Goal: Task Accomplishment & Management: Manage account settings

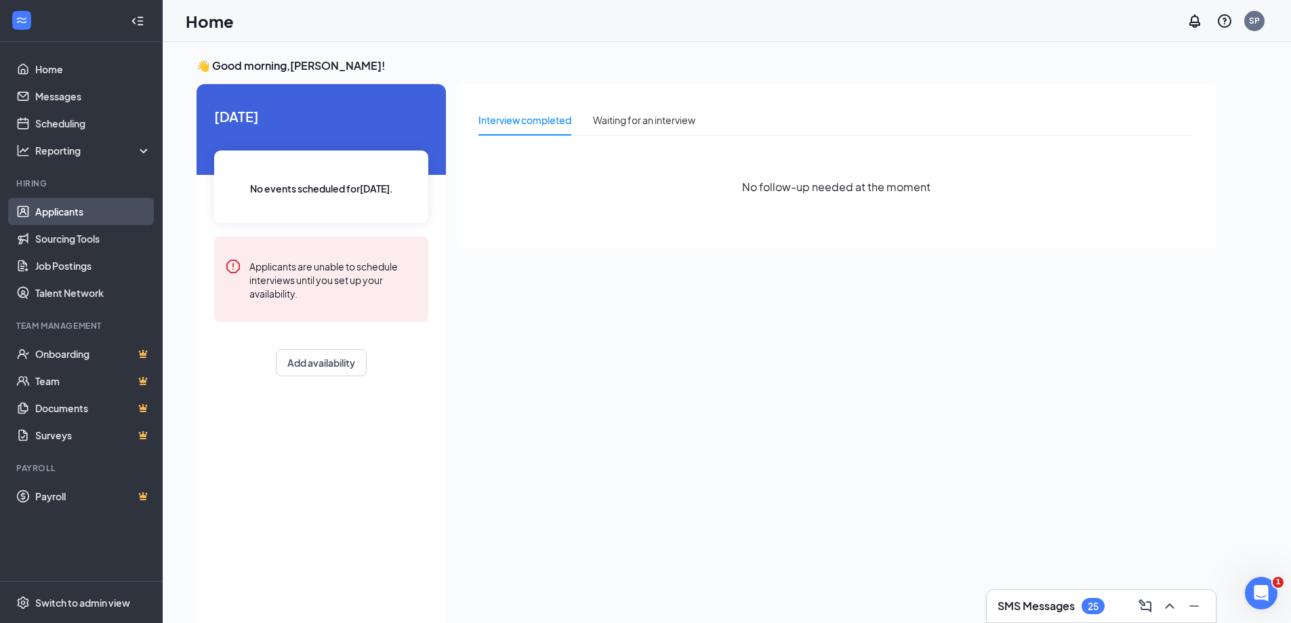
click at [47, 202] on link "Applicants" at bounding box center [93, 211] width 116 height 27
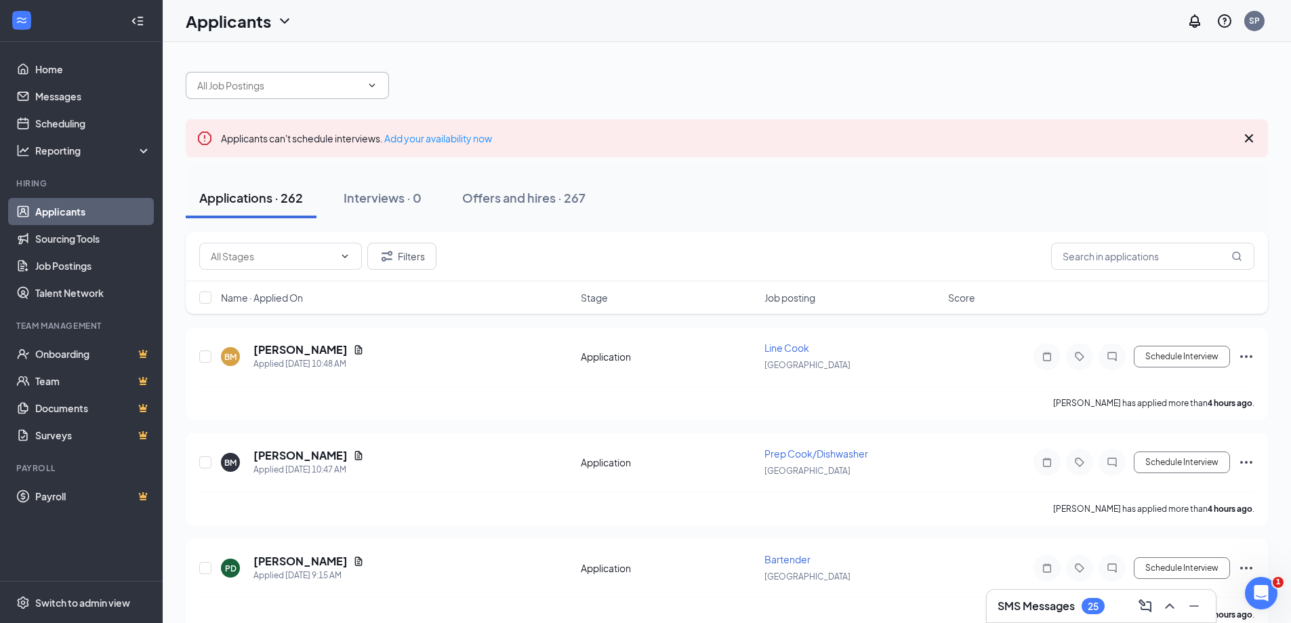
click at [276, 94] on span at bounding box center [287, 85] width 203 height 27
click at [381, 96] on span at bounding box center [287, 85] width 203 height 27
click at [371, 87] on icon "ChevronDown" at bounding box center [372, 85] width 11 height 11
click at [511, 79] on div at bounding box center [727, 78] width 1082 height 41
click at [366, 91] on span at bounding box center [287, 85] width 203 height 27
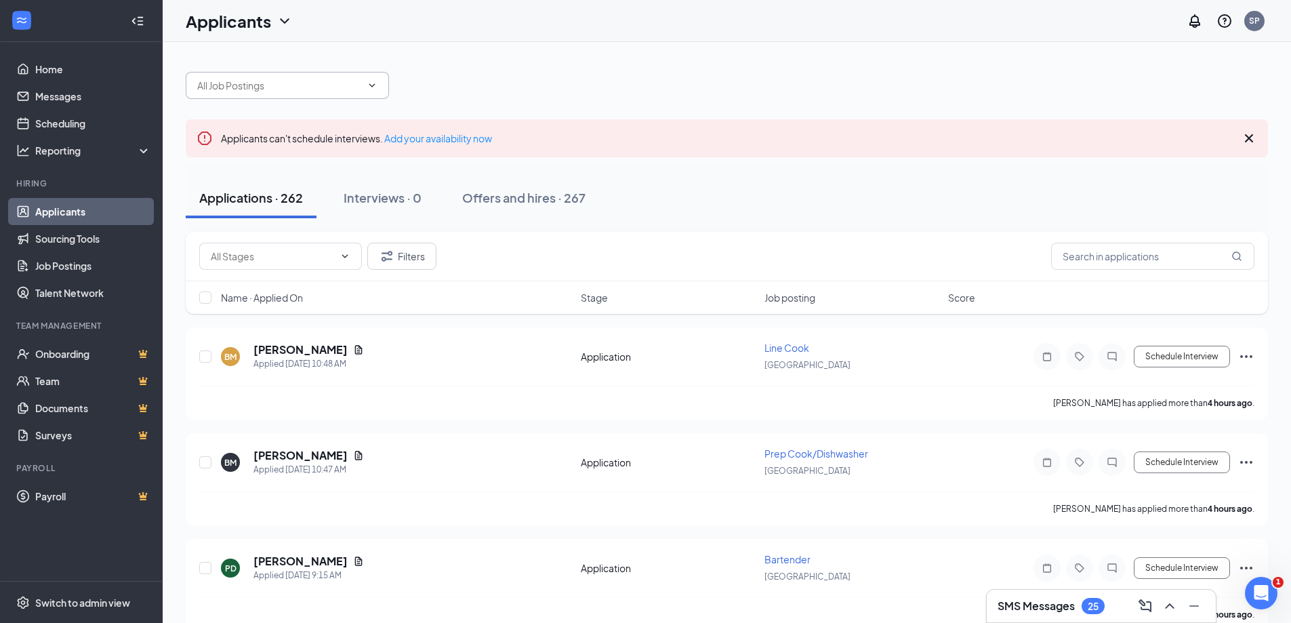
click at [287, 89] on input "text" at bounding box center [279, 85] width 164 height 15
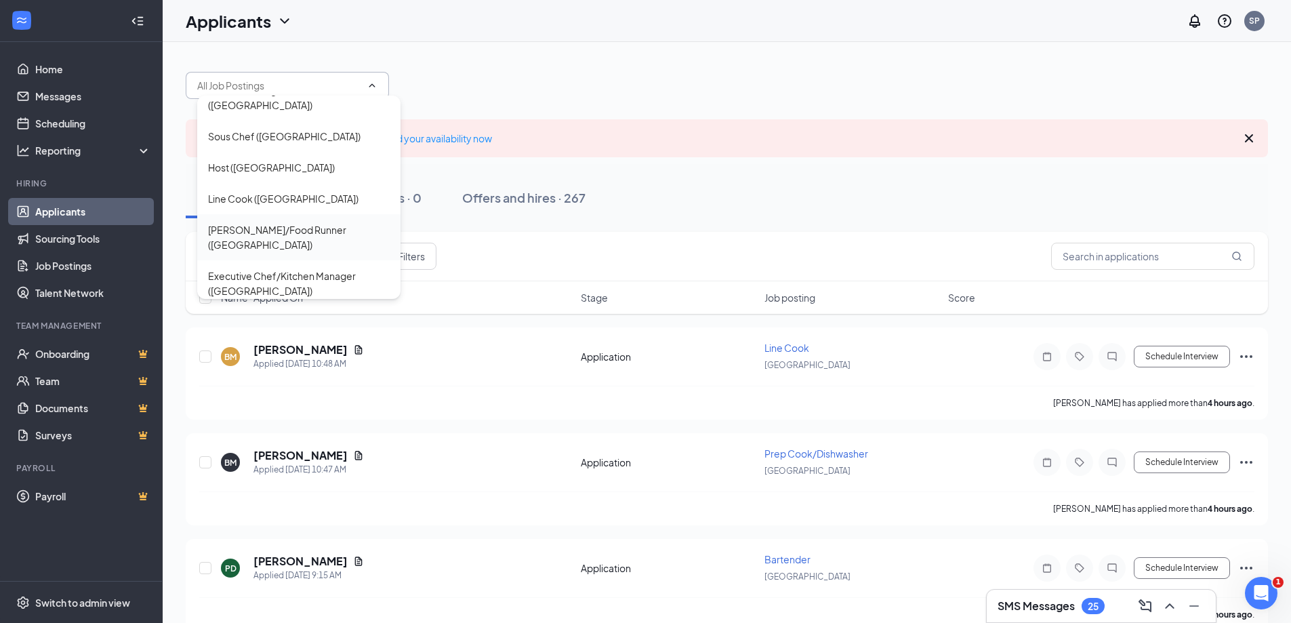
scroll to position [68, 0]
click at [264, 222] on div "[PERSON_NAME]/Food Runner ([GEOGRAPHIC_DATA])" at bounding box center [299, 237] width 182 height 30
type input "[PERSON_NAME]/Food Runner ([GEOGRAPHIC_DATA])"
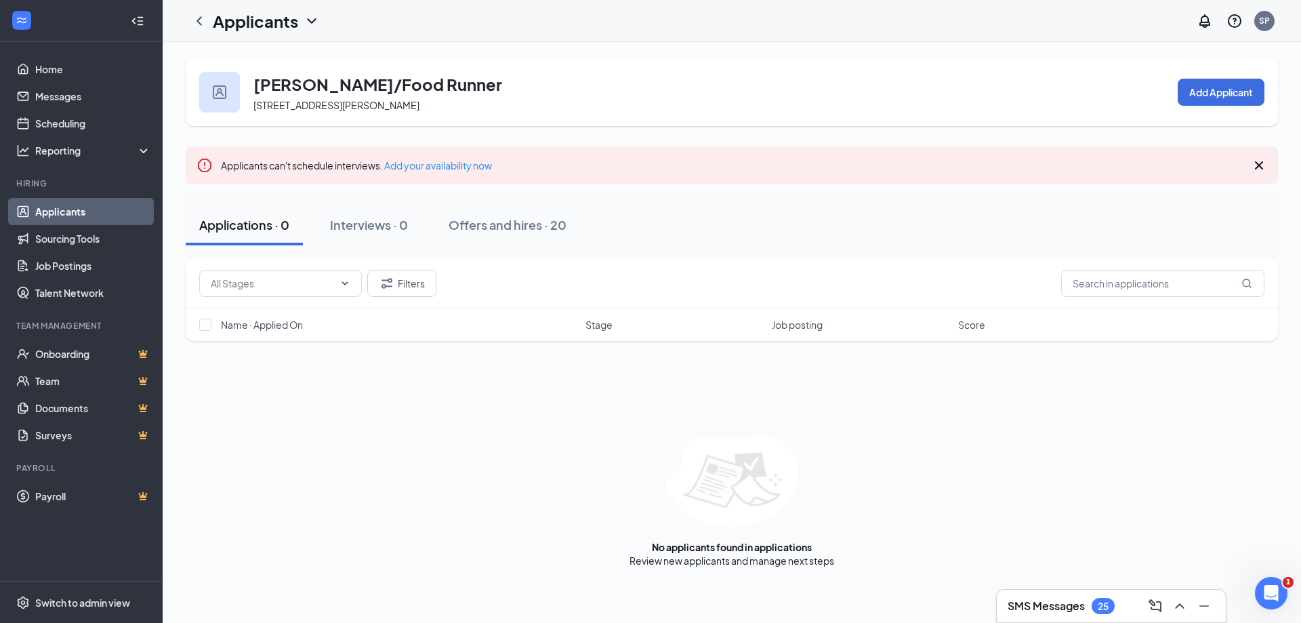
click at [199, 22] on icon "ChevronLeft" at bounding box center [199, 21] width 16 height 16
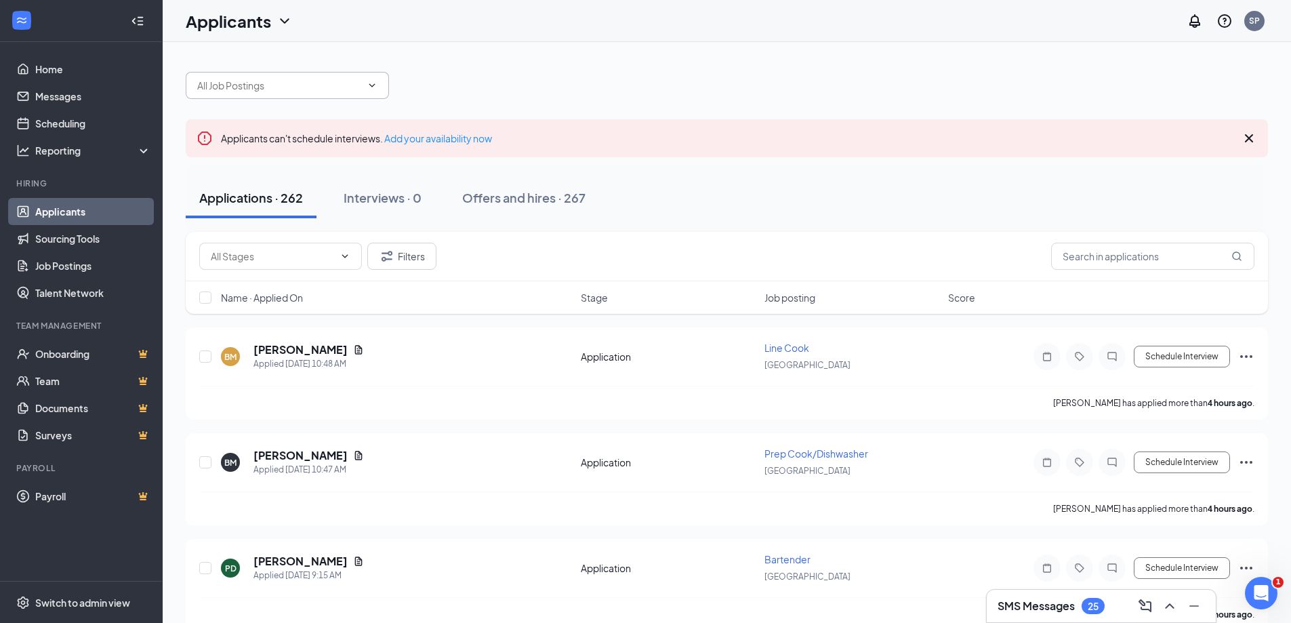
click at [366, 79] on span at bounding box center [287, 85] width 203 height 27
click at [288, 85] on input "text" at bounding box center [279, 85] width 164 height 15
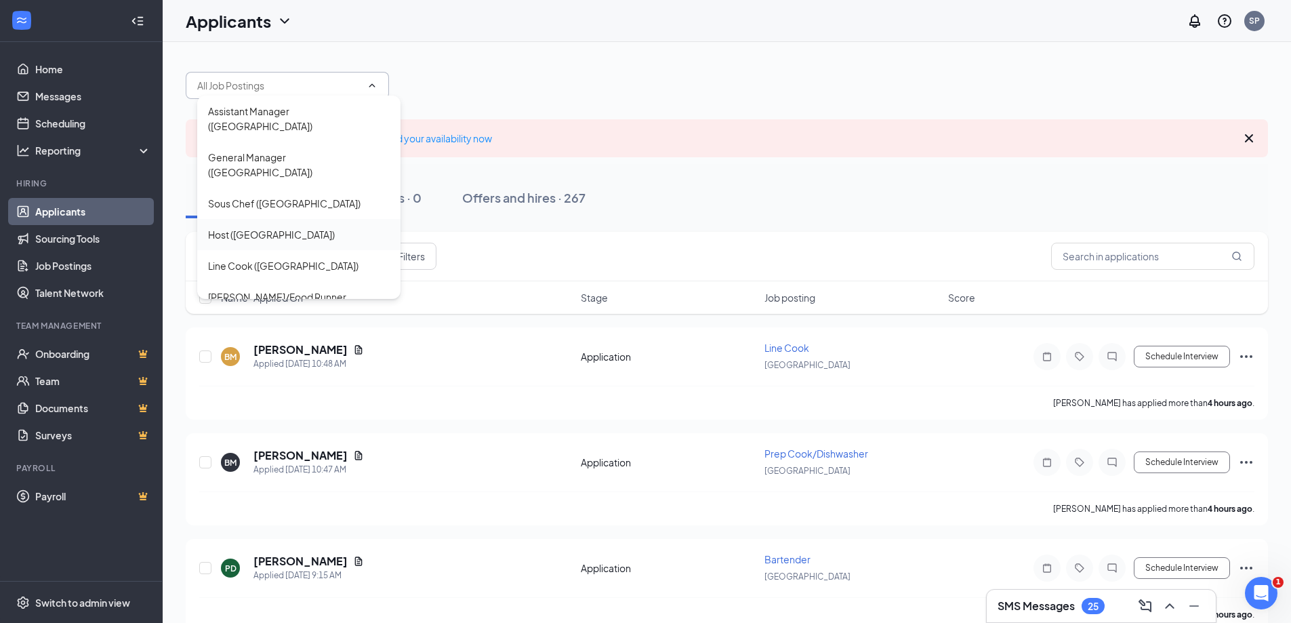
click at [289, 227] on div "Host ([GEOGRAPHIC_DATA])" at bounding box center [299, 234] width 182 height 15
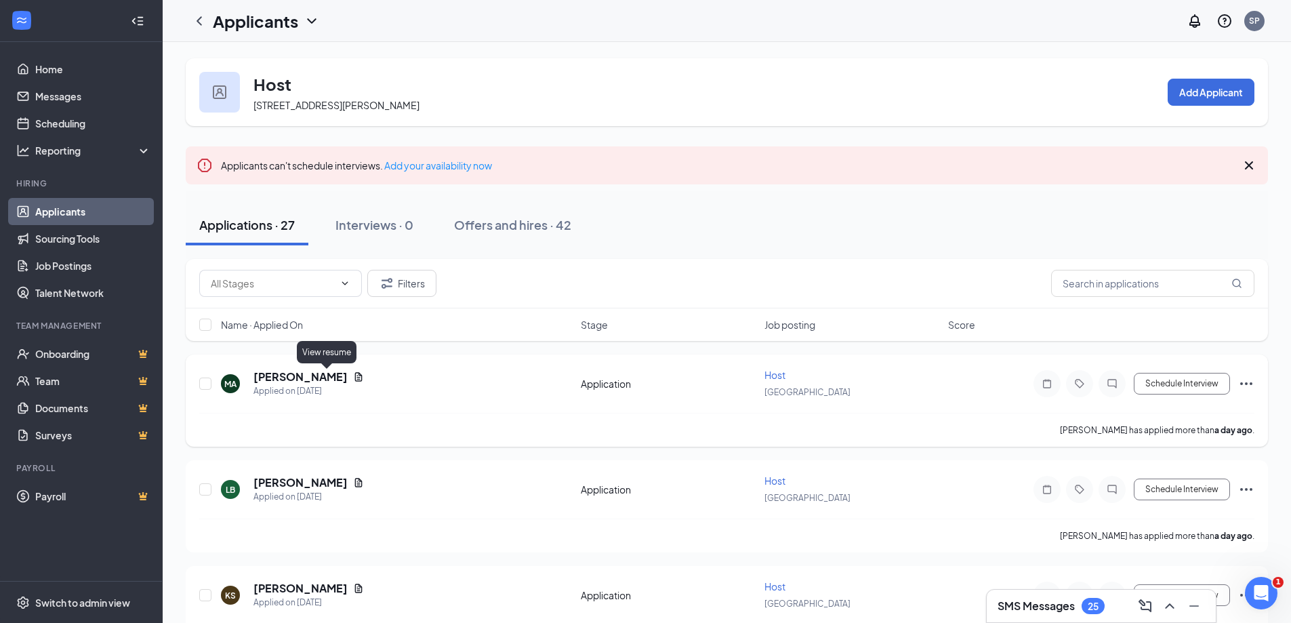
click at [353, 376] on icon "Document" at bounding box center [358, 376] width 11 height 11
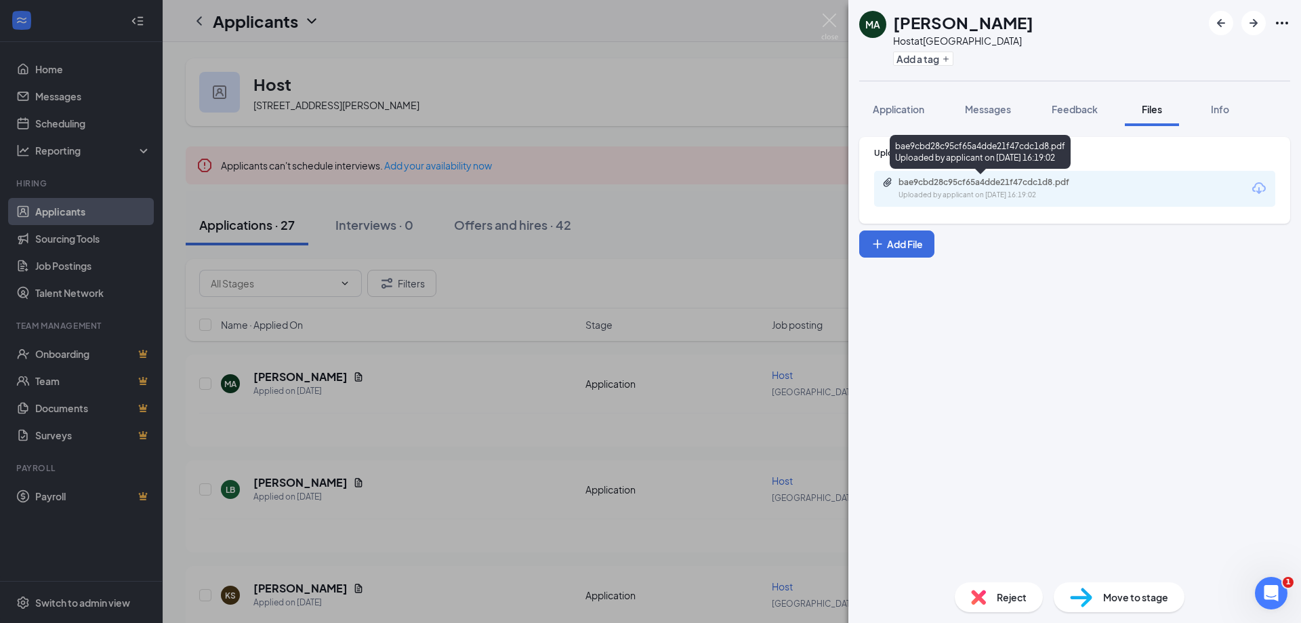
click at [983, 179] on div "bae9cbd28c95cf65a4dde21f47cdc1d8.pdf" at bounding box center [994, 182] width 190 height 11
click at [511, 379] on div "MA [PERSON_NAME] Host at [GEOGRAPHIC_DATA] Add a tag Application Messages Feedb…" at bounding box center [650, 311] width 1301 height 623
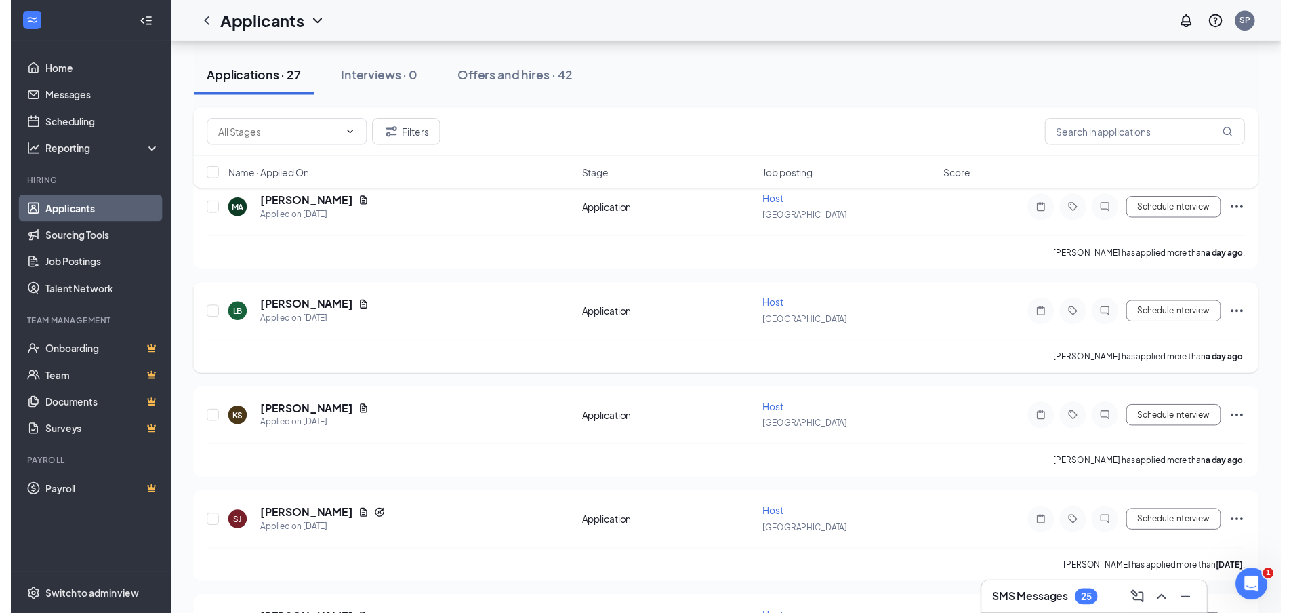
scroll to position [271, 0]
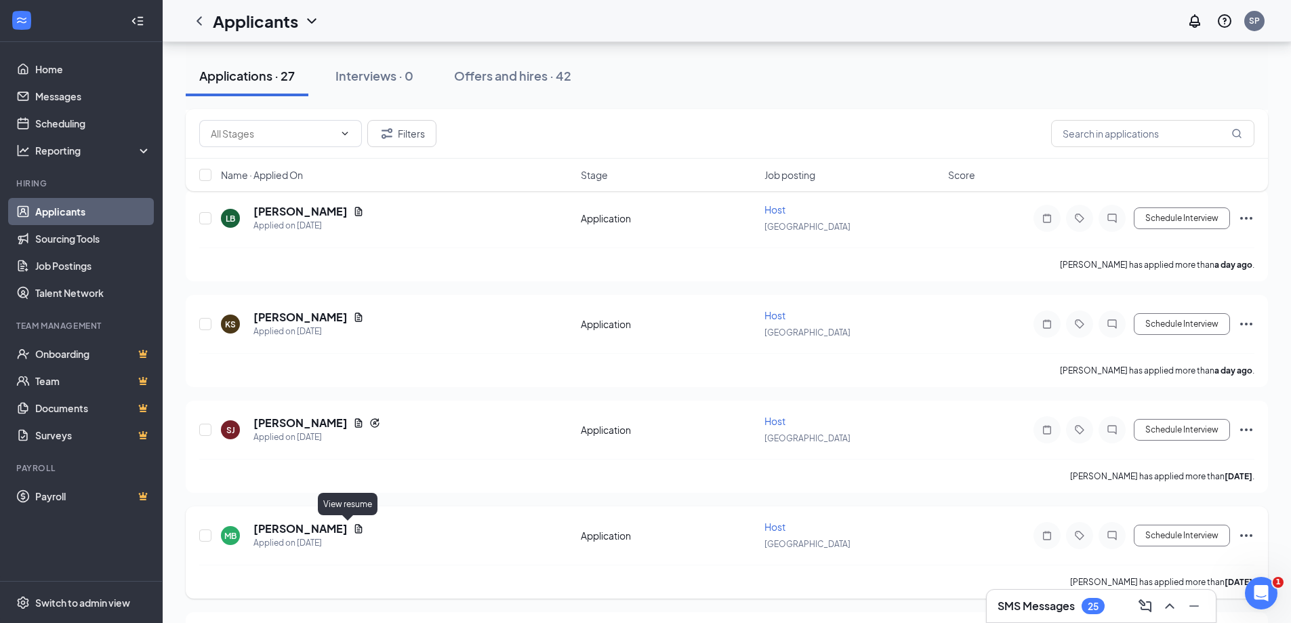
click at [355, 531] on icon "Document" at bounding box center [358, 528] width 7 height 9
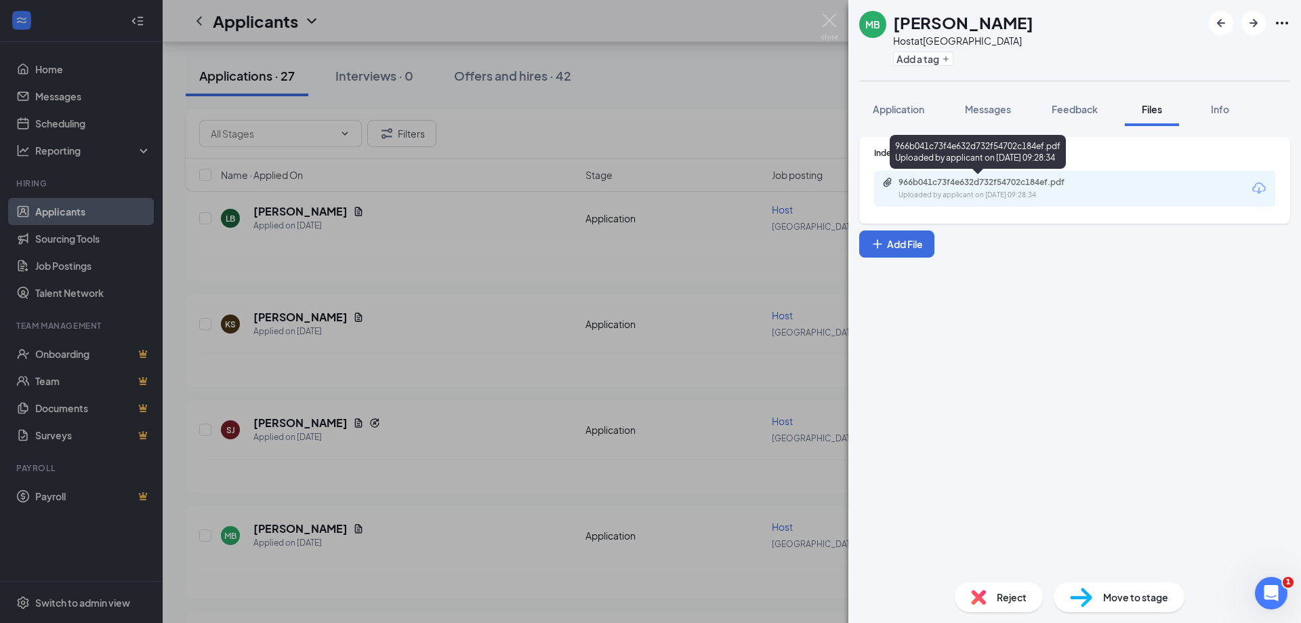
click at [1002, 193] on div "Uploaded by applicant on [DATE] 09:28:34" at bounding box center [1000, 195] width 203 height 11
click at [467, 401] on div "MB [PERSON_NAME] Host at [GEOGRAPHIC_DATA] Add a tag Application Messages Feedb…" at bounding box center [650, 311] width 1301 height 623
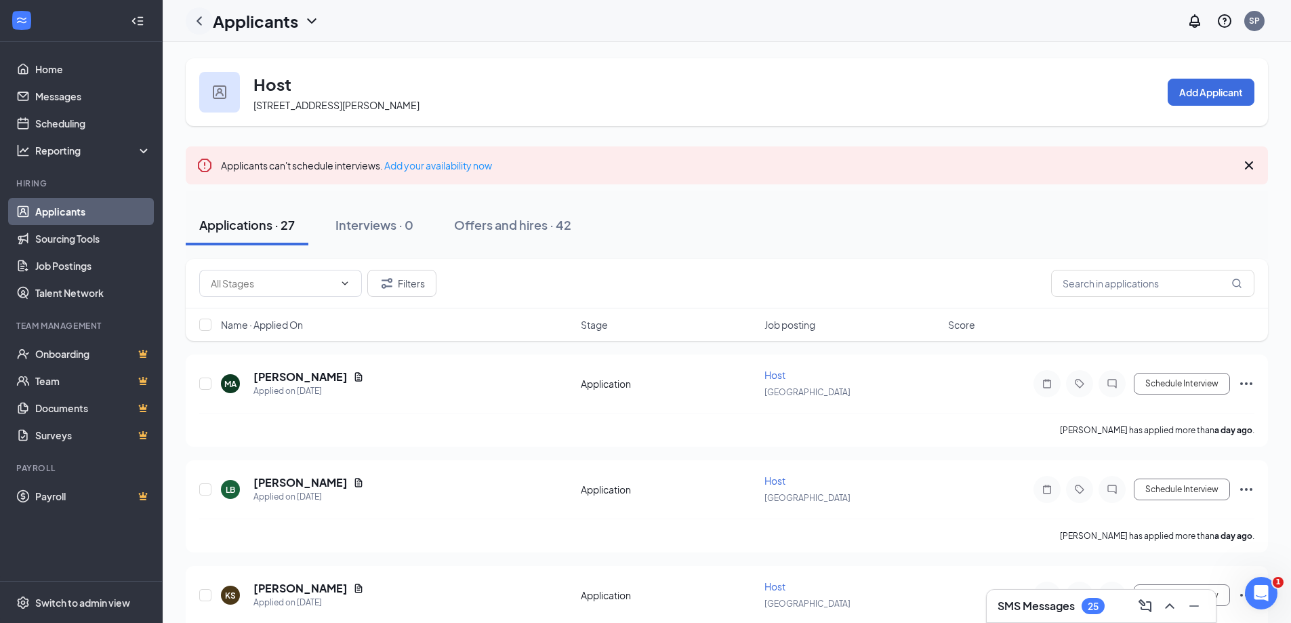
click at [197, 17] on icon "ChevronLeft" at bounding box center [199, 21] width 16 height 16
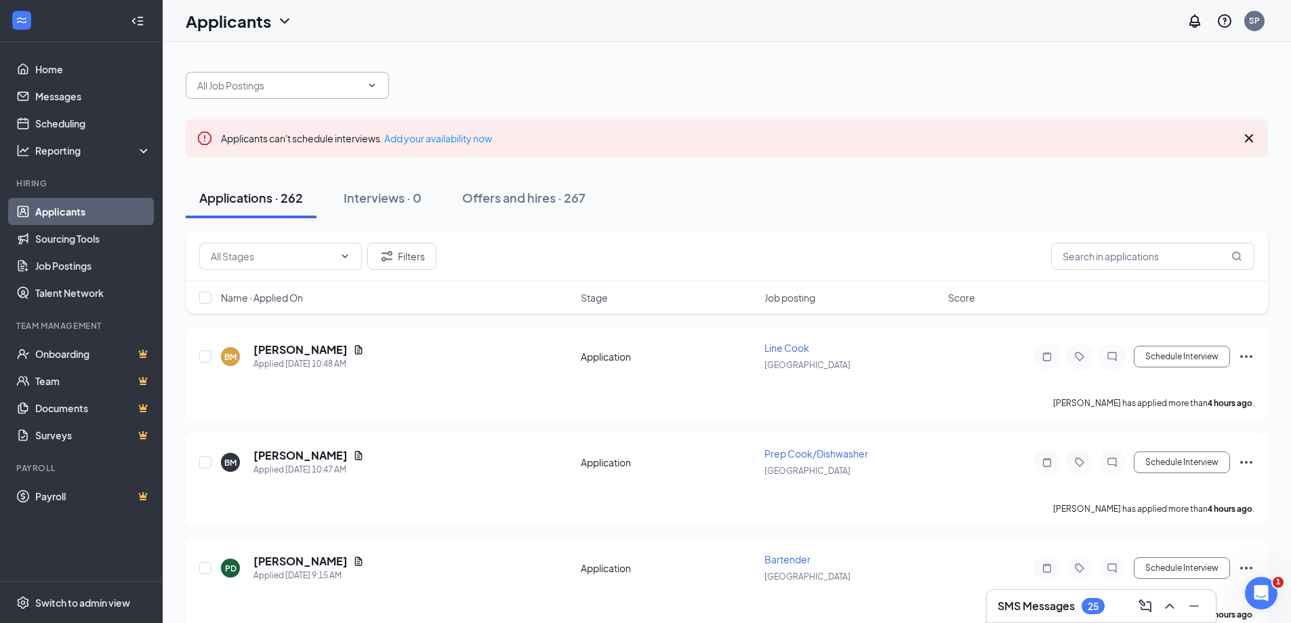
click at [262, 83] on input "text" at bounding box center [279, 85] width 164 height 15
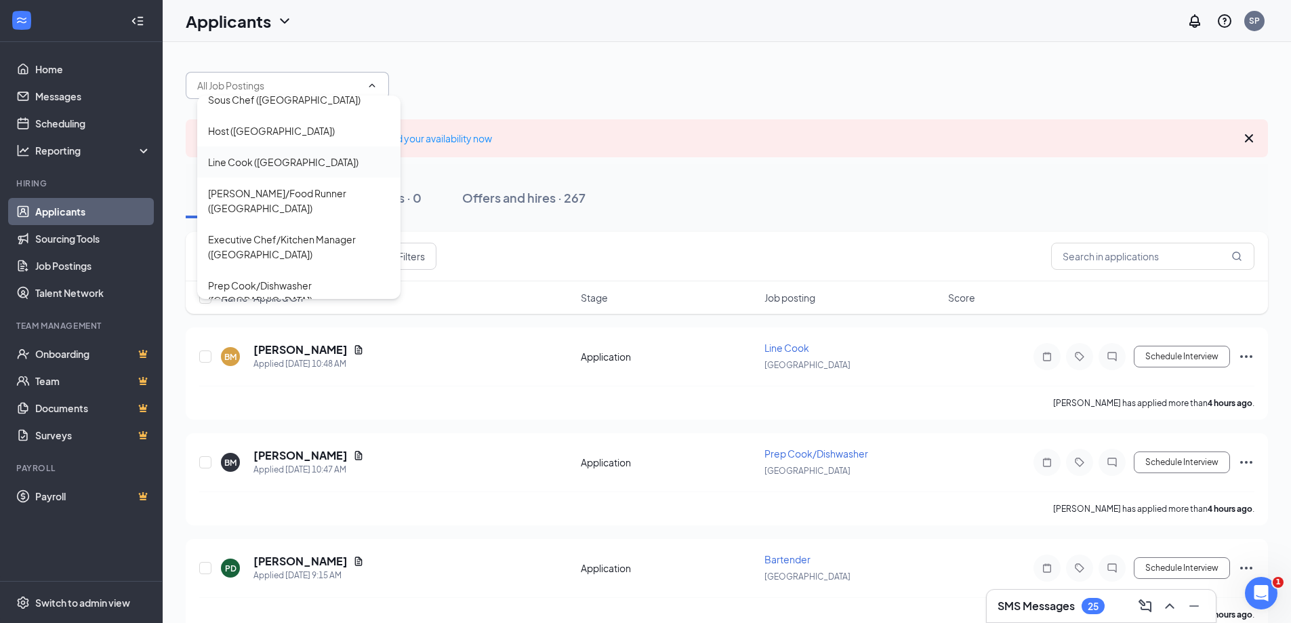
scroll to position [123, 0]
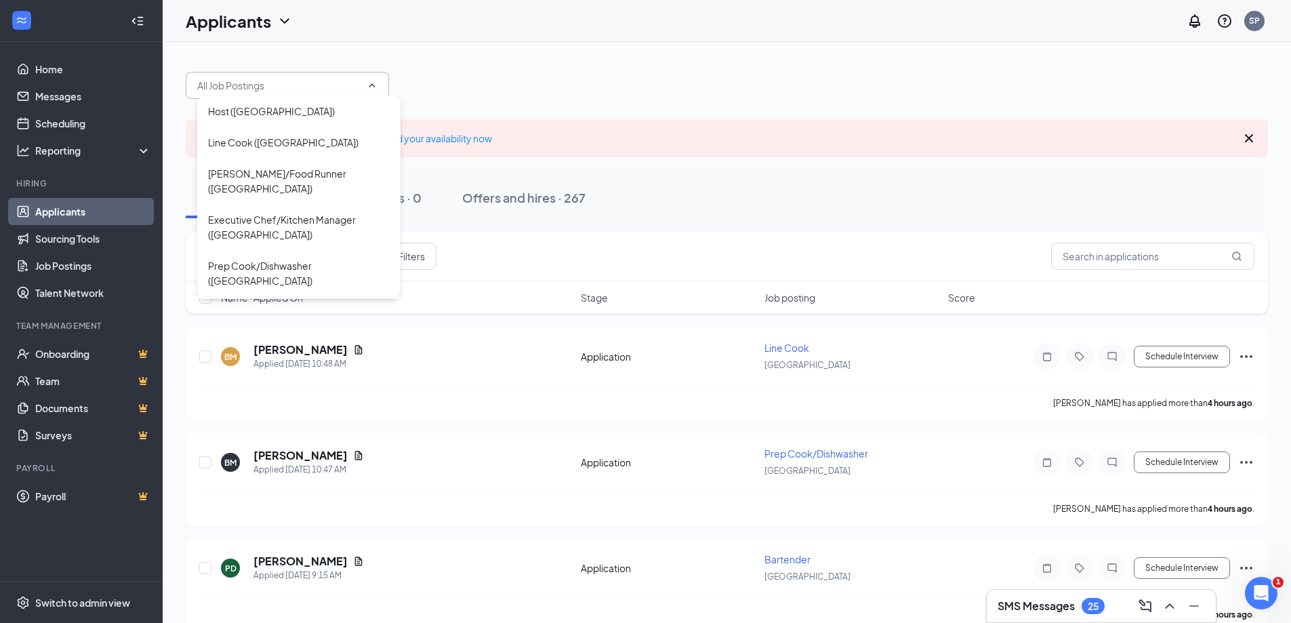
click at [268, 304] on div "Server ([GEOGRAPHIC_DATA])" at bounding box center [276, 311] width 136 height 15
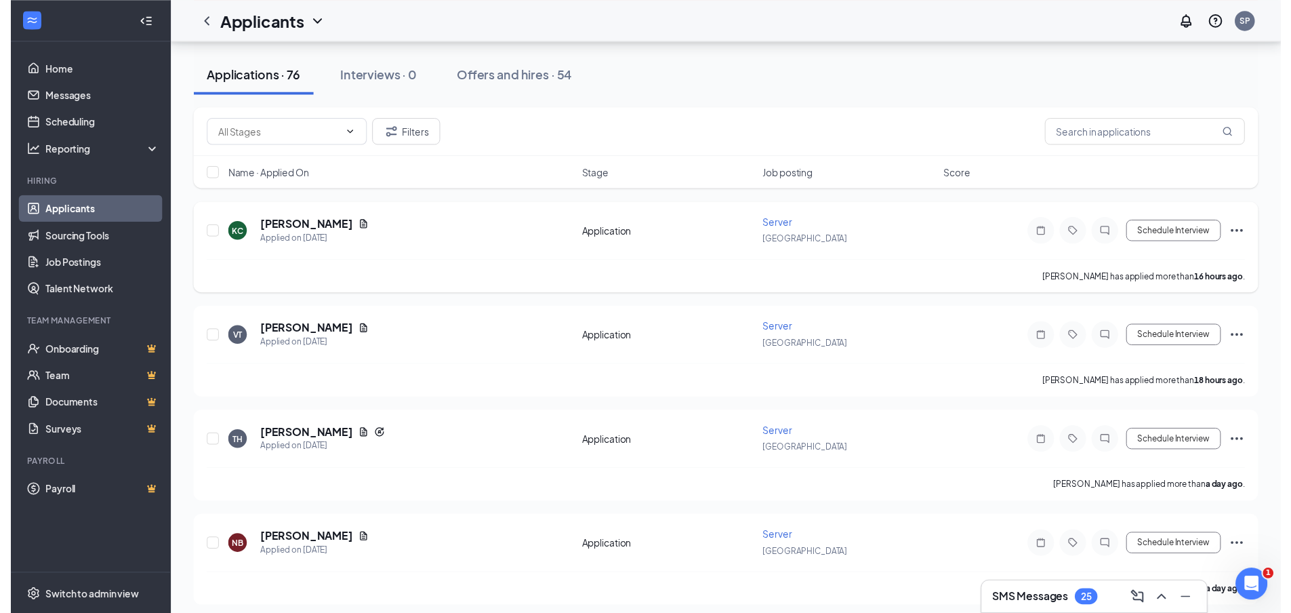
scroll to position [203, 0]
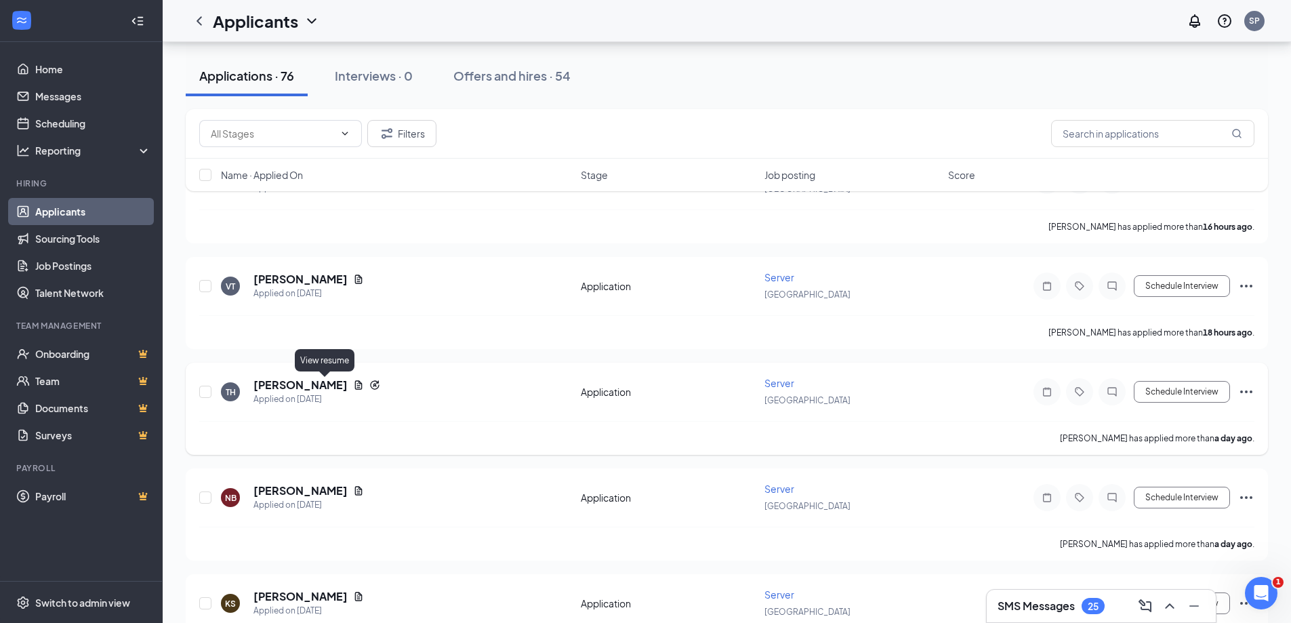
click at [353, 383] on icon "Document" at bounding box center [358, 385] width 11 height 11
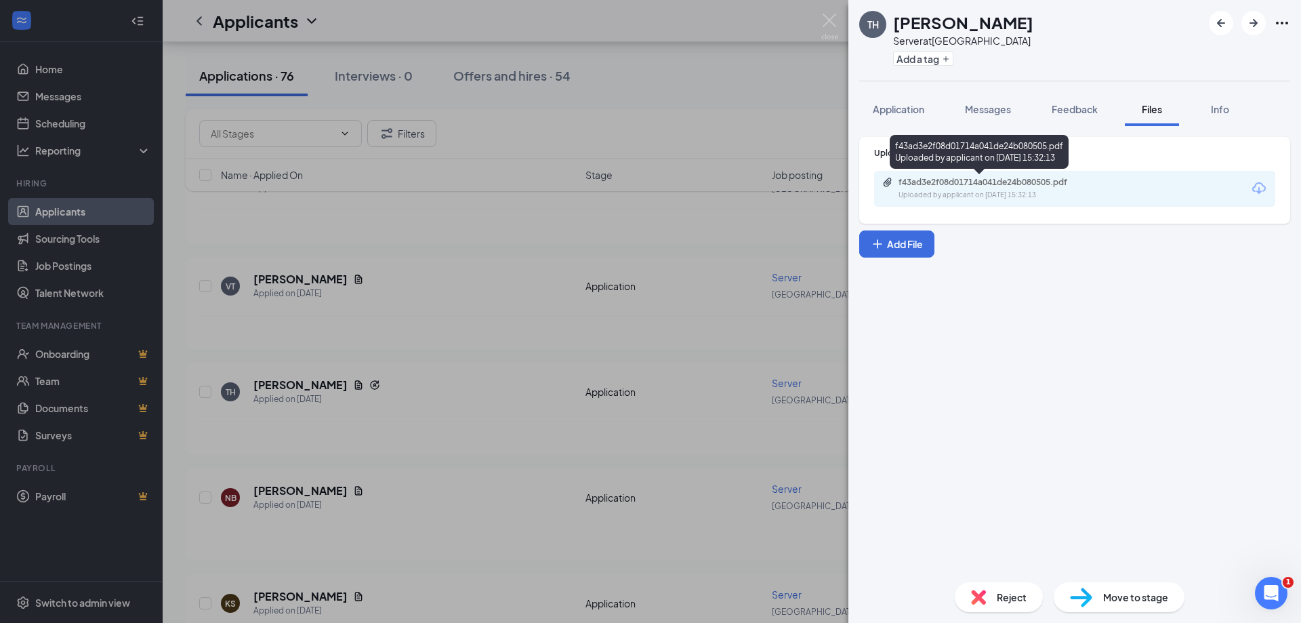
click at [922, 177] on div "f43ad3e2f08d01714a041de24b080505.pdf" at bounding box center [994, 182] width 190 height 11
click at [429, 455] on div "TH [PERSON_NAME] Server at [GEOGRAPHIC_DATA] Add a tag Application Messages Fee…" at bounding box center [650, 311] width 1301 height 623
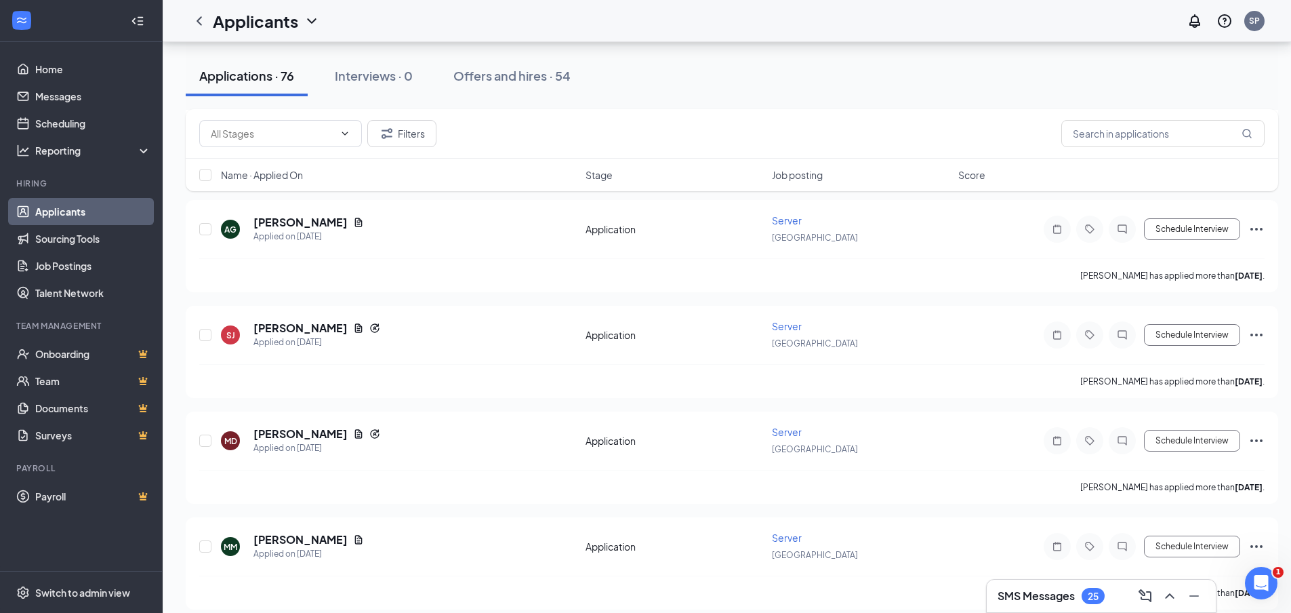
scroll to position [813, 0]
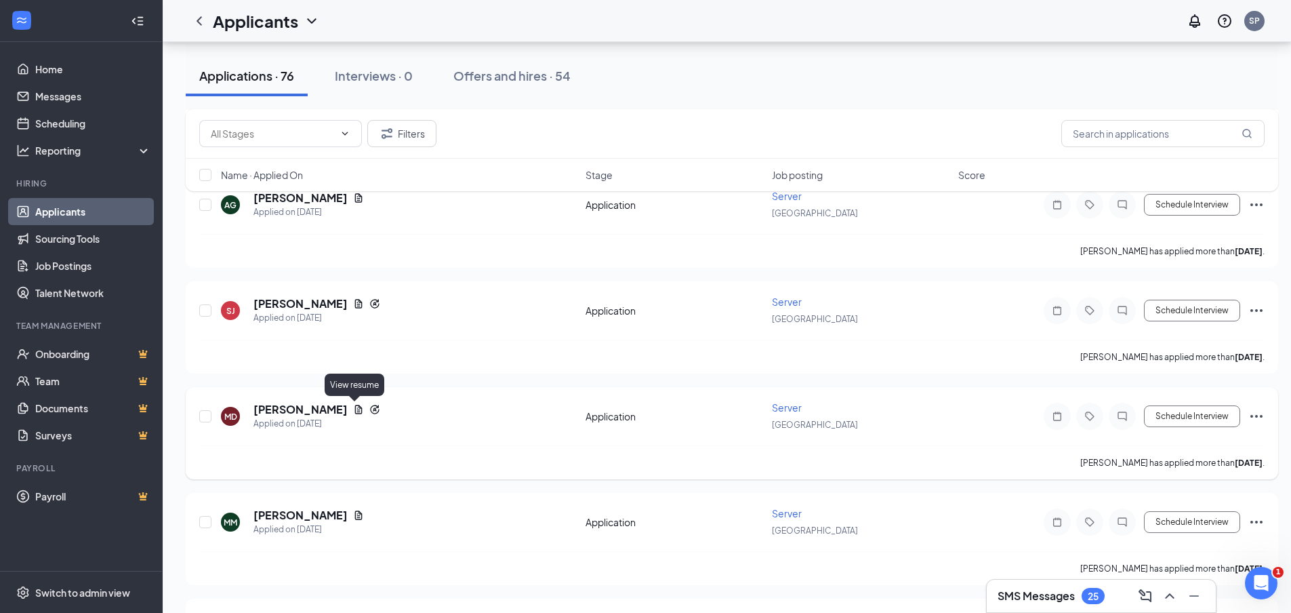
click at [353, 409] on icon "Document" at bounding box center [358, 409] width 11 height 11
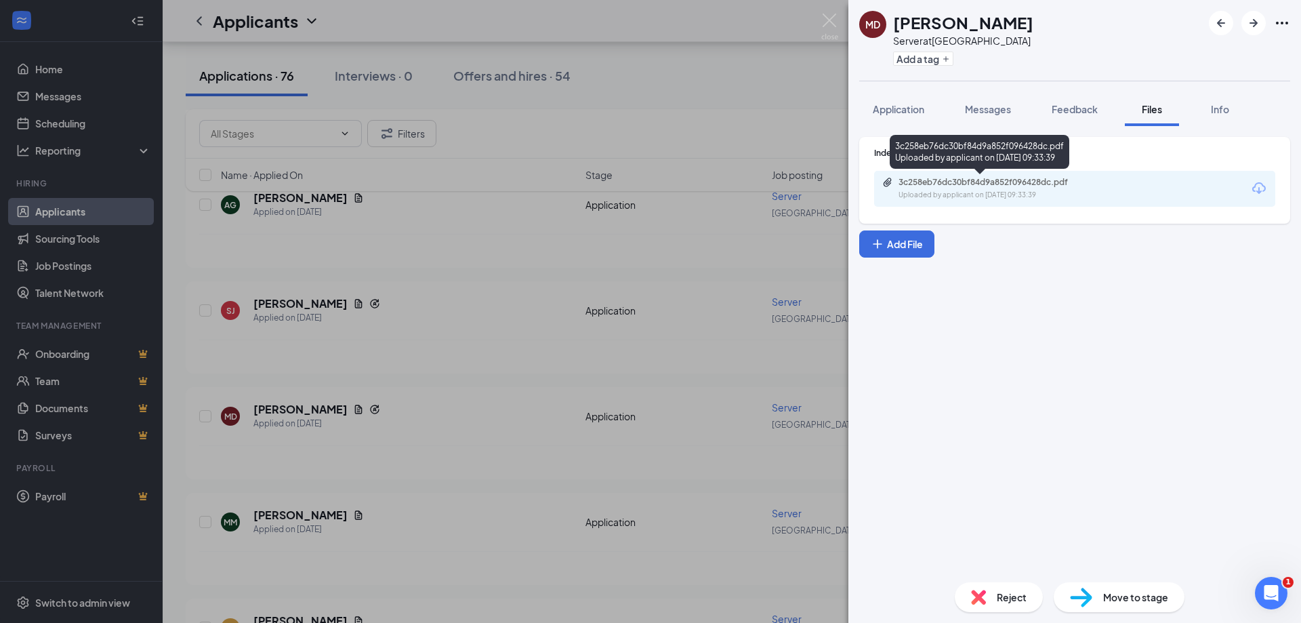
click at [976, 195] on div "Uploaded by applicant on [DATE] 09:33:39" at bounding box center [1000, 195] width 203 height 11
click at [480, 411] on div "MD [PERSON_NAME] Server at [GEOGRAPHIC_DATA] Add a tag Application Messages Fee…" at bounding box center [650, 311] width 1301 height 623
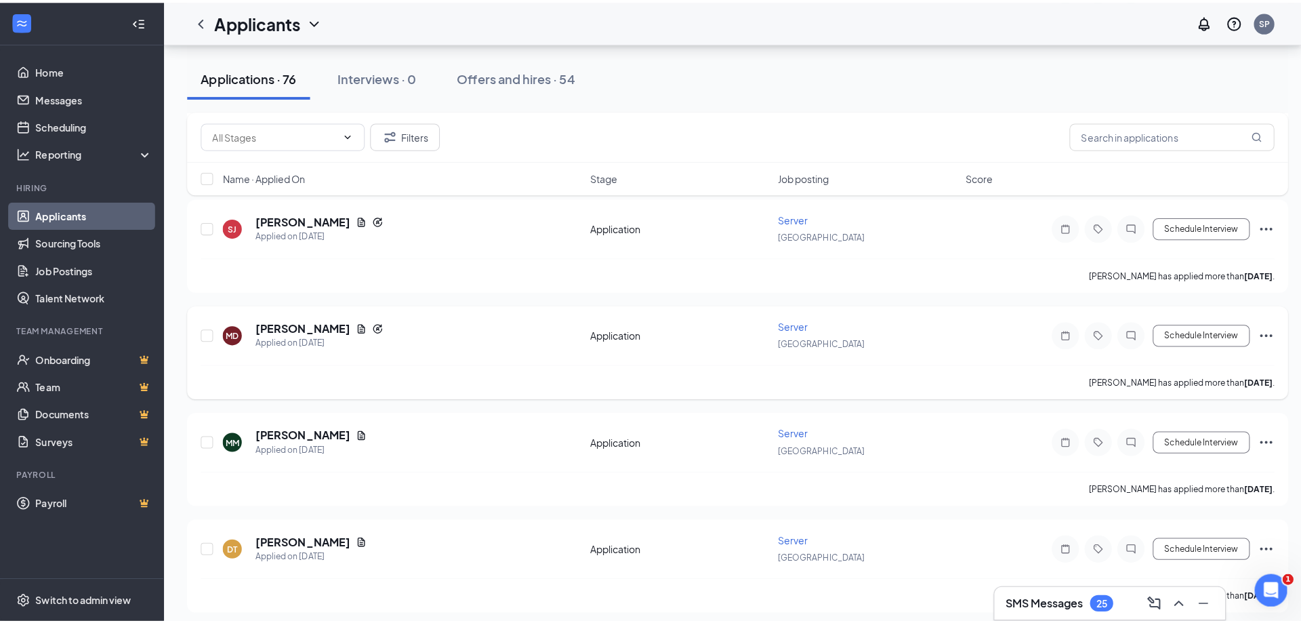
scroll to position [949, 0]
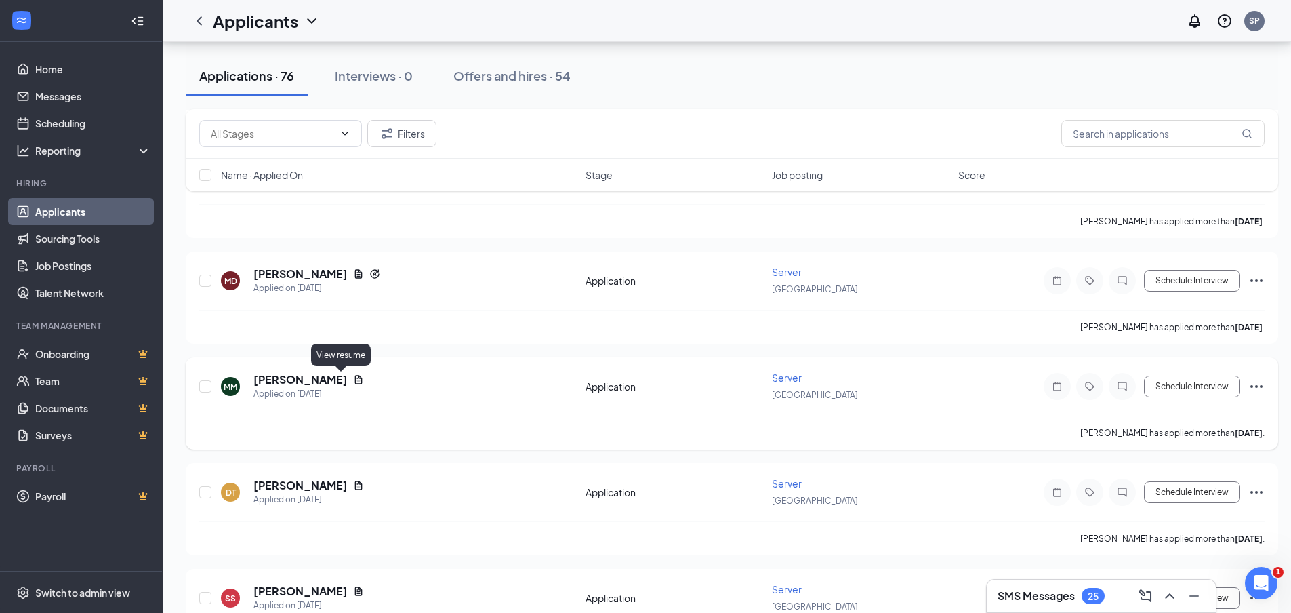
click at [353, 381] on icon "Document" at bounding box center [358, 379] width 11 height 11
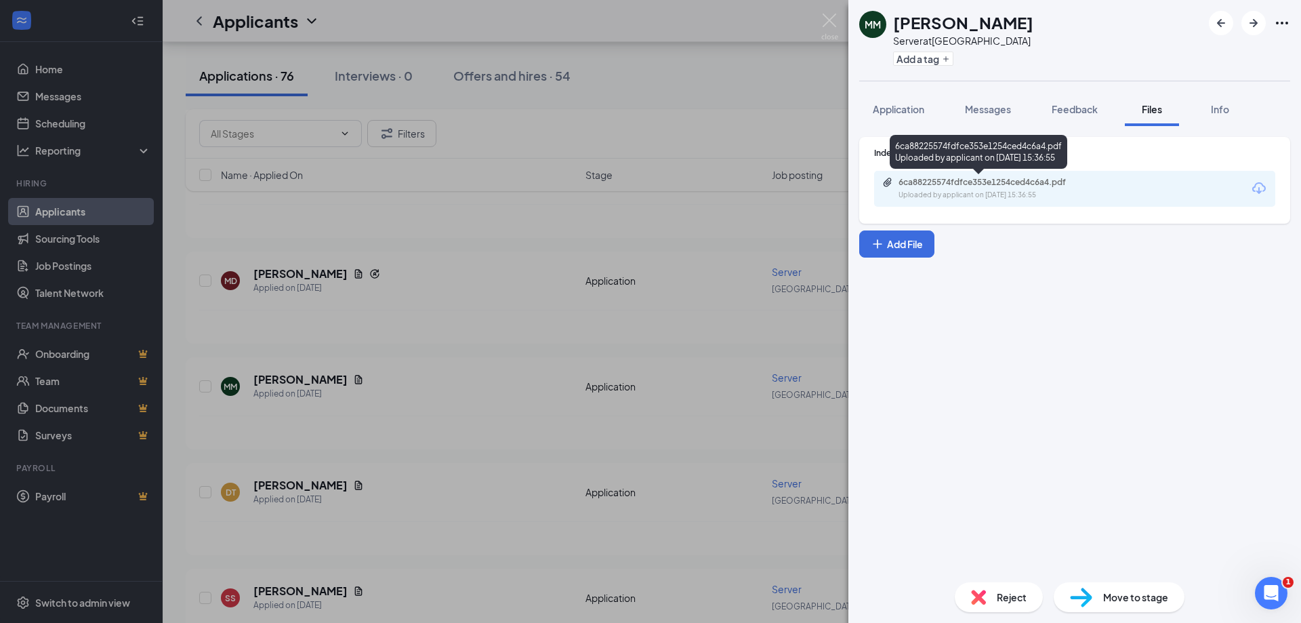
click at [968, 184] on div "6ca88225574fdfce353e1254ced4c6a4.pdf" at bounding box center [994, 182] width 190 height 11
click at [446, 415] on div "MM [PERSON_NAME] Server at [GEOGRAPHIC_DATA] Add a tag Application Messages Fee…" at bounding box center [650, 311] width 1301 height 623
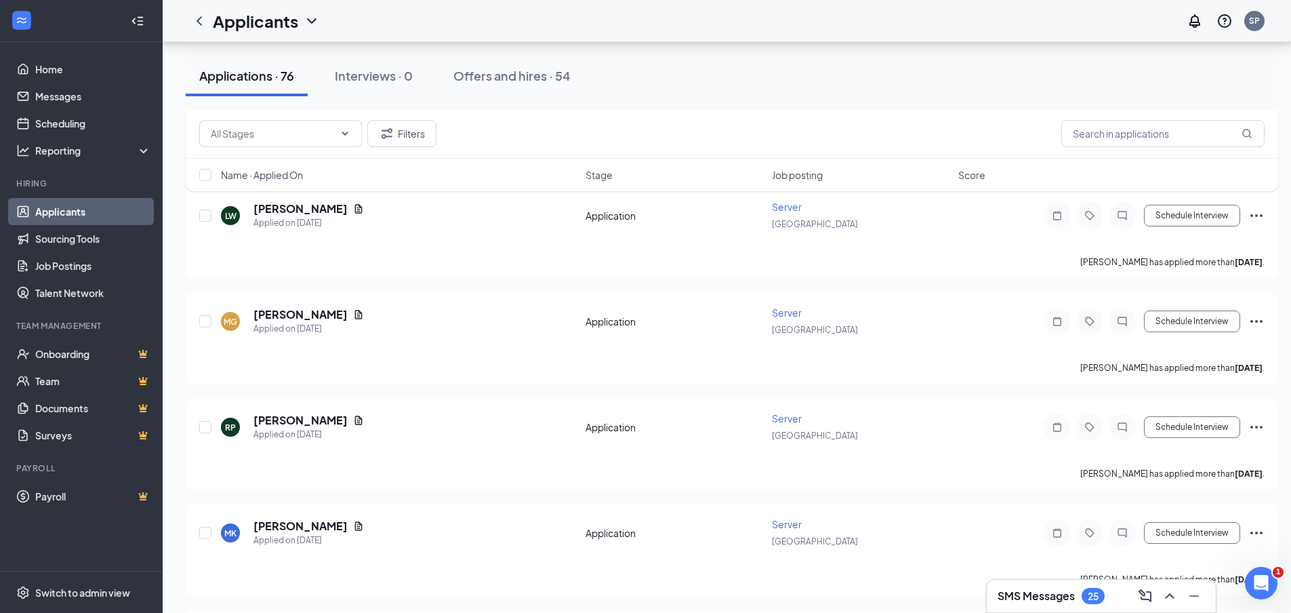
scroll to position [2033, 0]
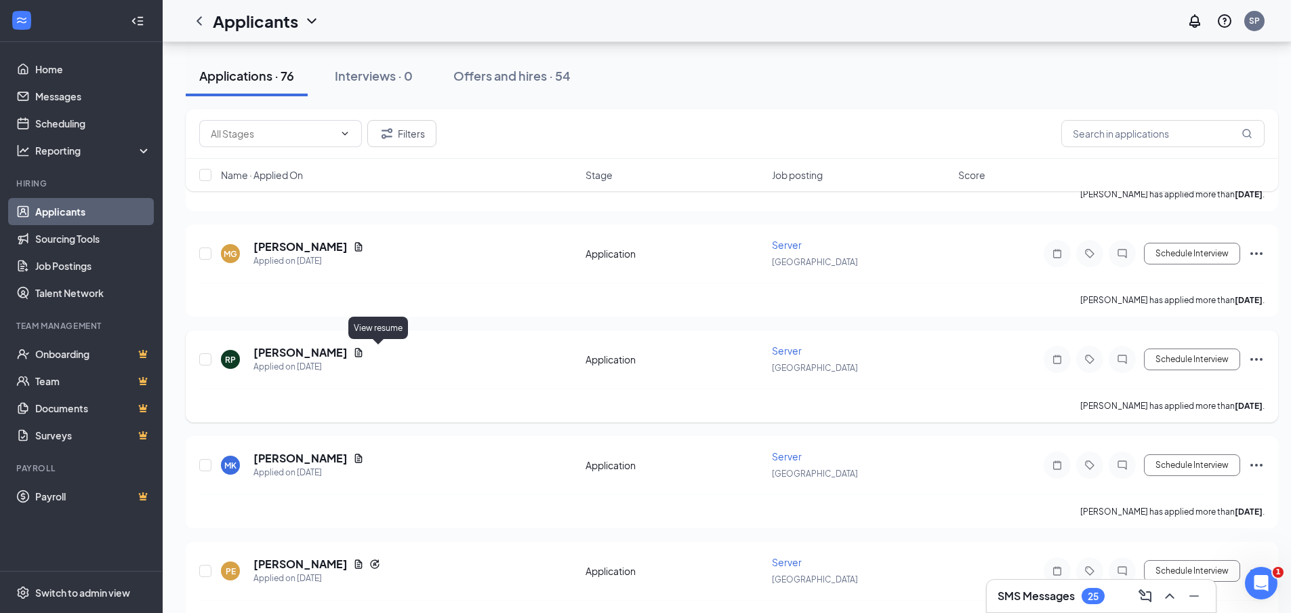
click at [363, 354] on icon "Document" at bounding box center [358, 352] width 7 height 9
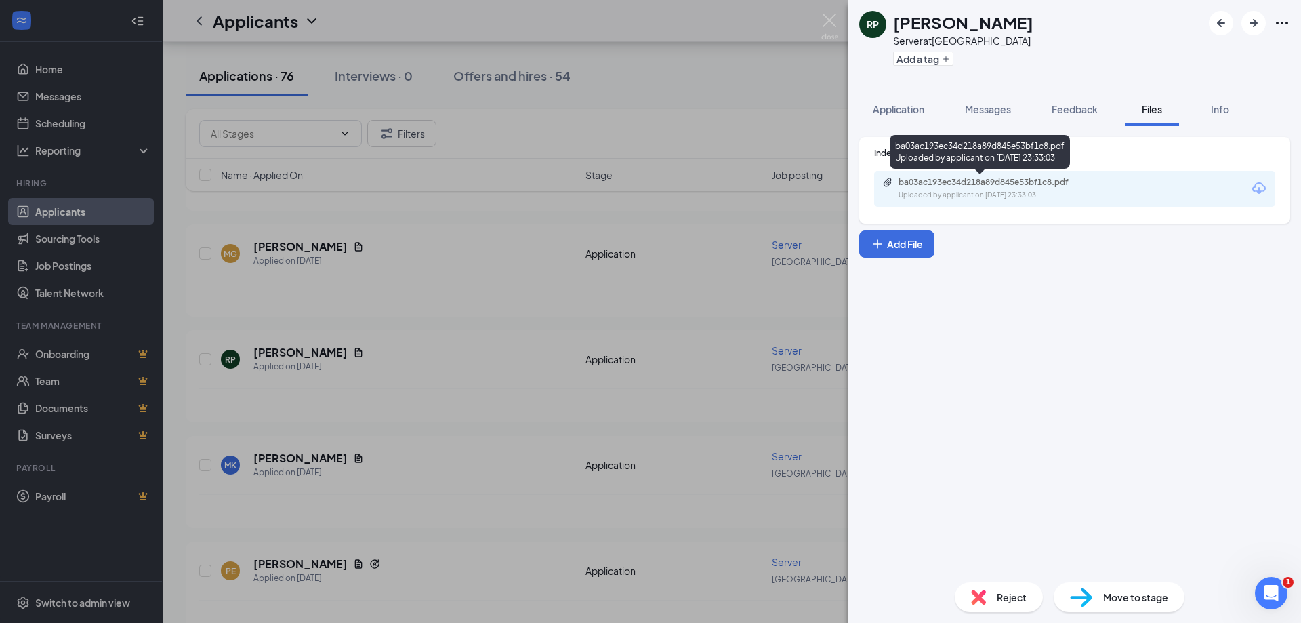
click at [975, 184] on div "ba03ac193ec34d218a89d845e53bf1c8.pdf" at bounding box center [994, 182] width 190 height 11
click at [513, 401] on div "RP [PERSON_NAME] Server at [GEOGRAPHIC_DATA] Add a tag Application Messages Fee…" at bounding box center [650, 311] width 1301 height 623
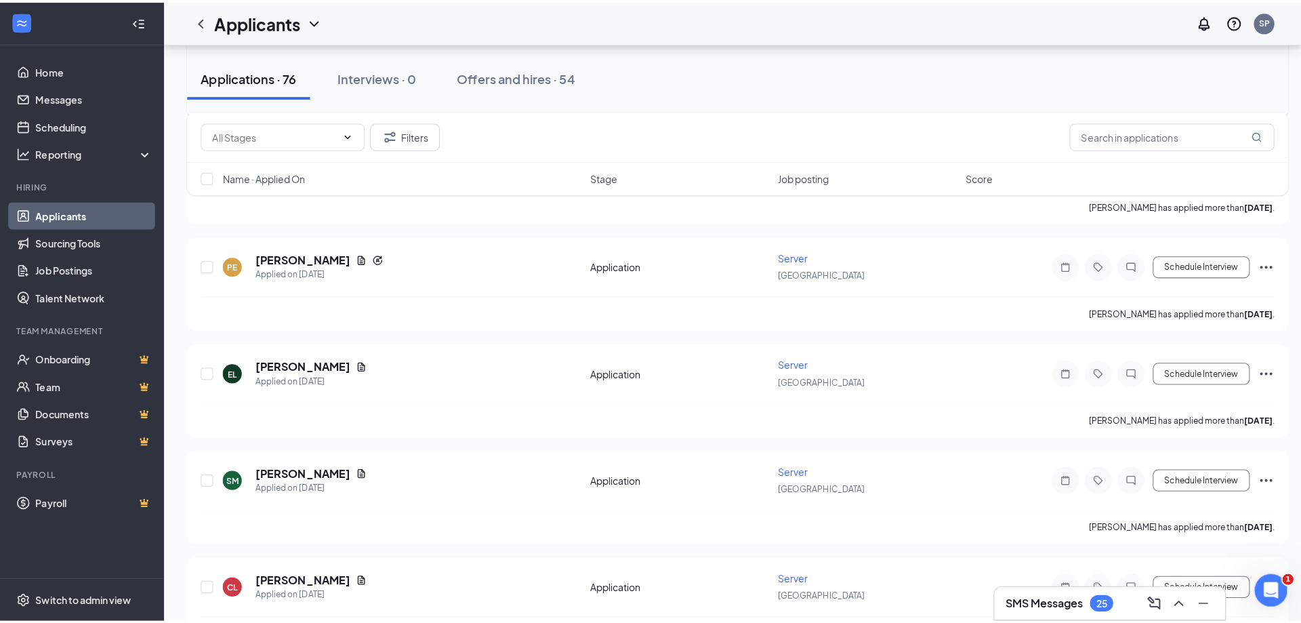
scroll to position [2372, 0]
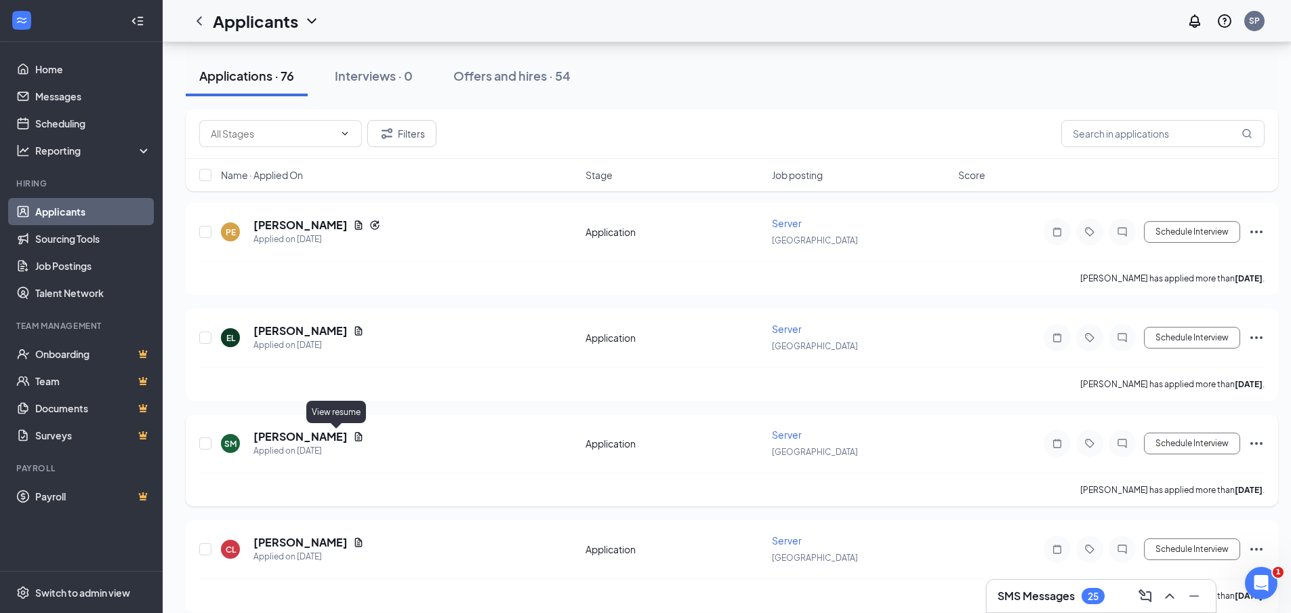
click at [355, 439] on icon "Document" at bounding box center [358, 436] width 7 height 9
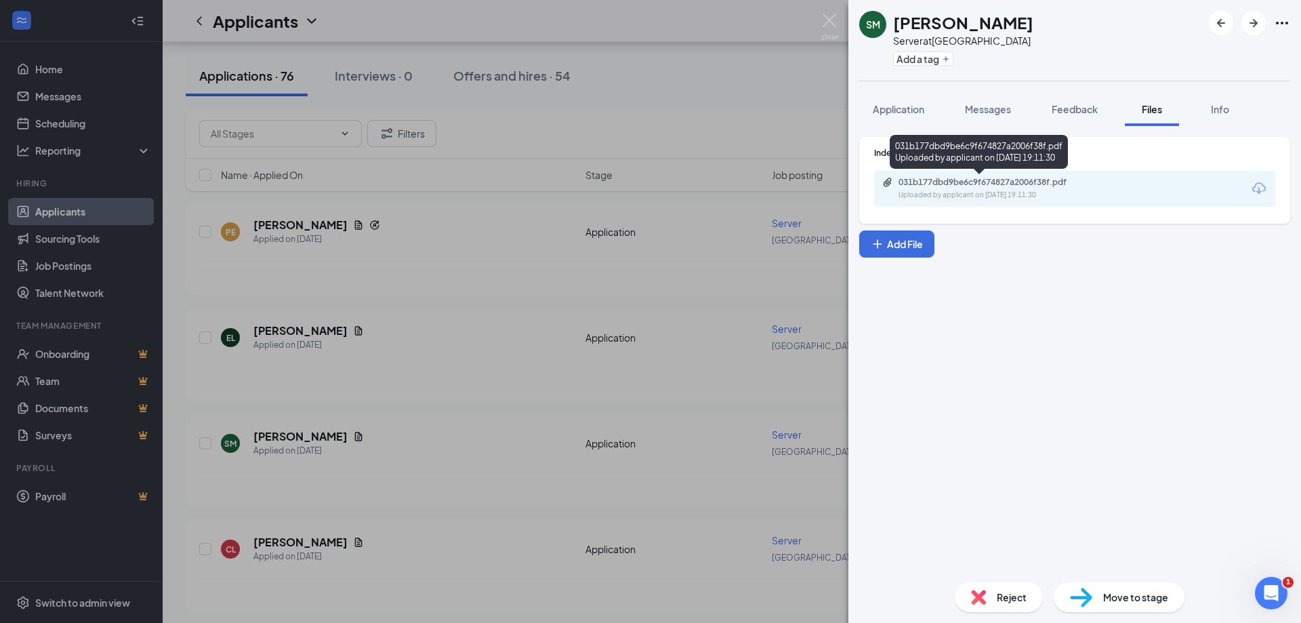
click at [984, 186] on div "031b177dbd9be6c9f674827a2006f38f.pdf" at bounding box center [994, 182] width 190 height 11
click at [462, 308] on div "SM [PERSON_NAME] Server at [GEOGRAPHIC_DATA] Add a tag Application Messages Fee…" at bounding box center [650, 311] width 1301 height 623
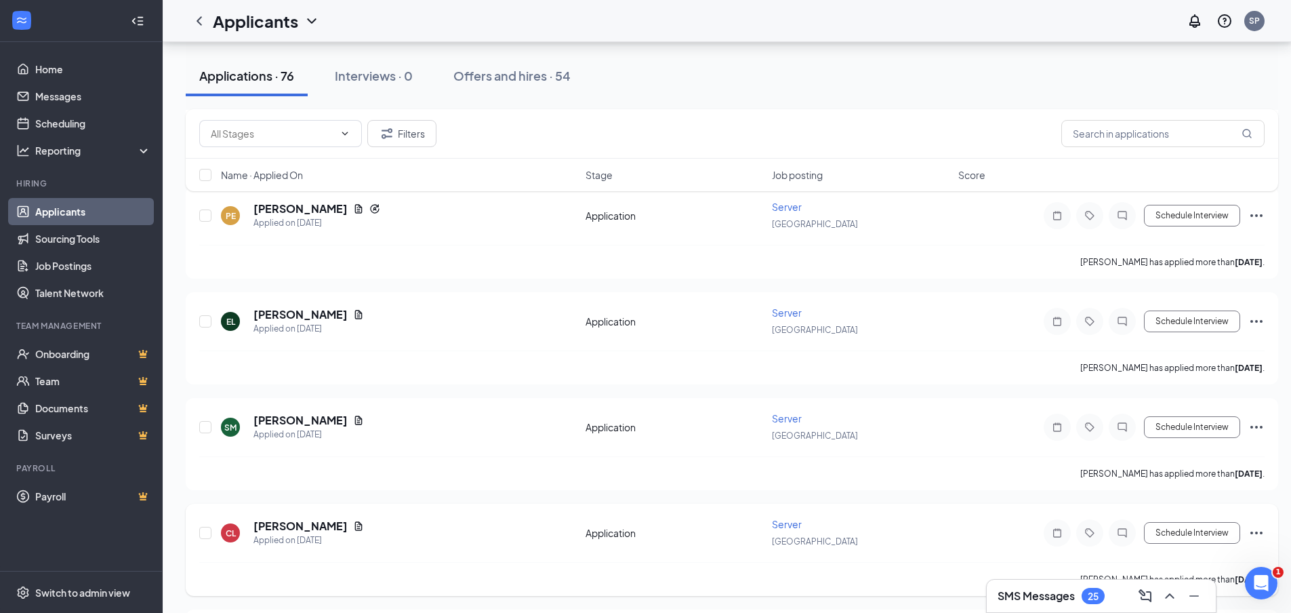
scroll to position [2508, 0]
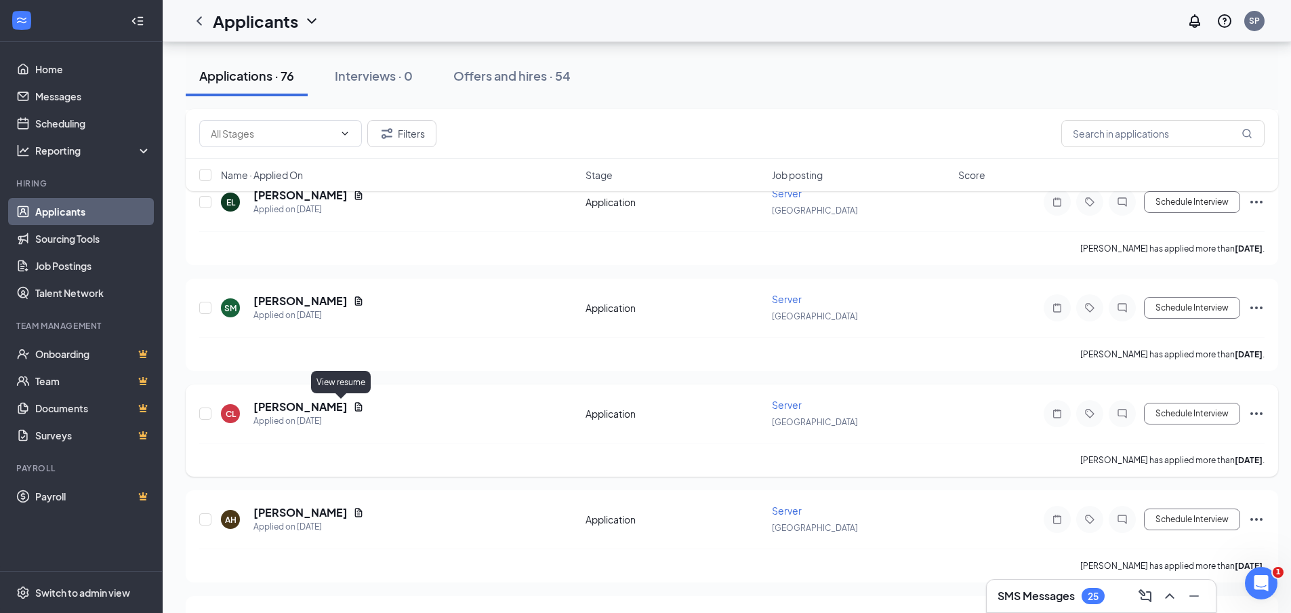
click at [353, 408] on icon "Document" at bounding box center [358, 406] width 11 height 11
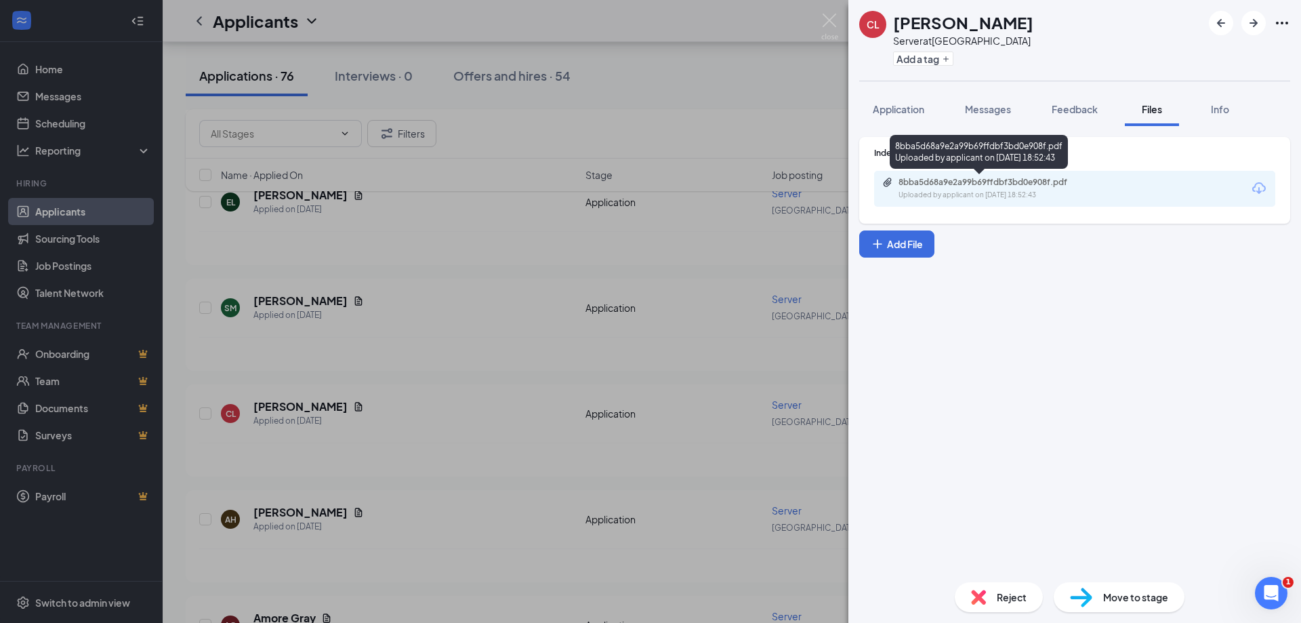
click at [972, 188] on div "8bba5d68a9e2a99b69ffdbf3bd0e908f.pdf Uploaded by applicant on [DATE] 18:52:43" at bounding box center [992, 189] width 220 height 24
click at [470, 412] on div "[PERSON_NAME] Server at [GEOGRAPHIC_DATA] Add a tag Application Messages Feedba…" at bounding box center [650, 311] width 1301 height 623
